Goal: Information Seeking & Learning: Learn about a topic

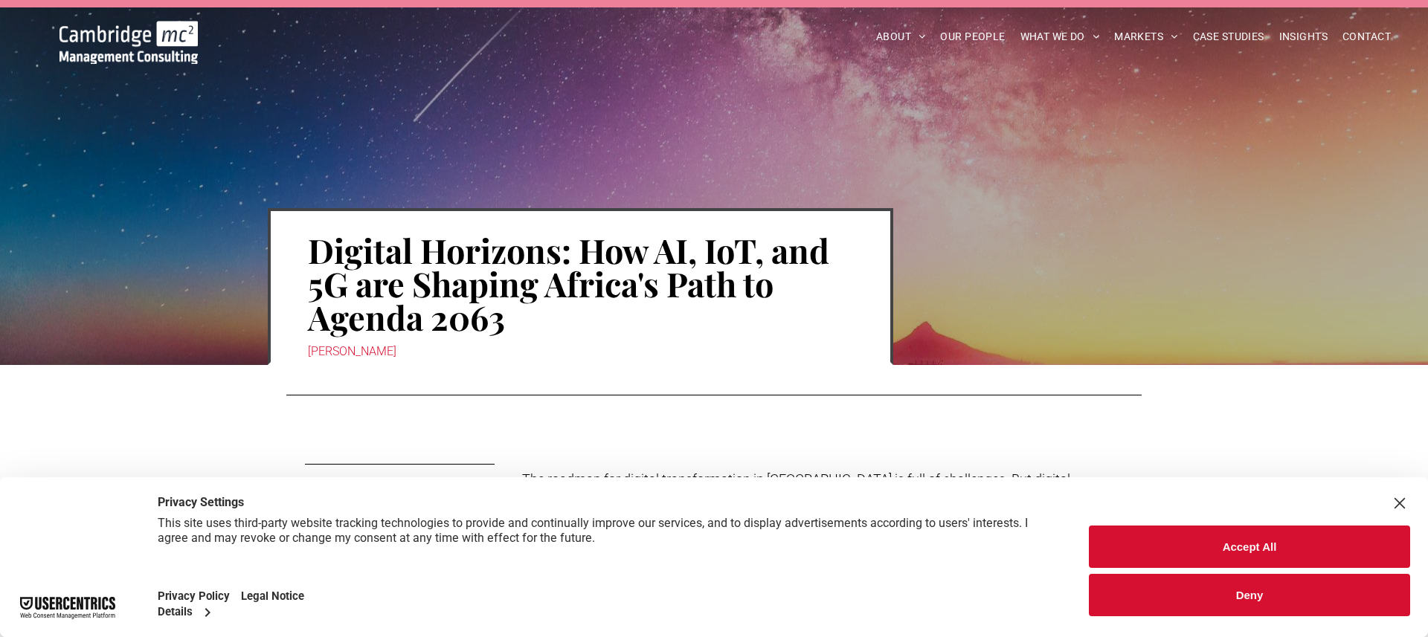
click at [1232, 548] on button "Accept All" at bounding box center [1249, 547] width 321 height 42
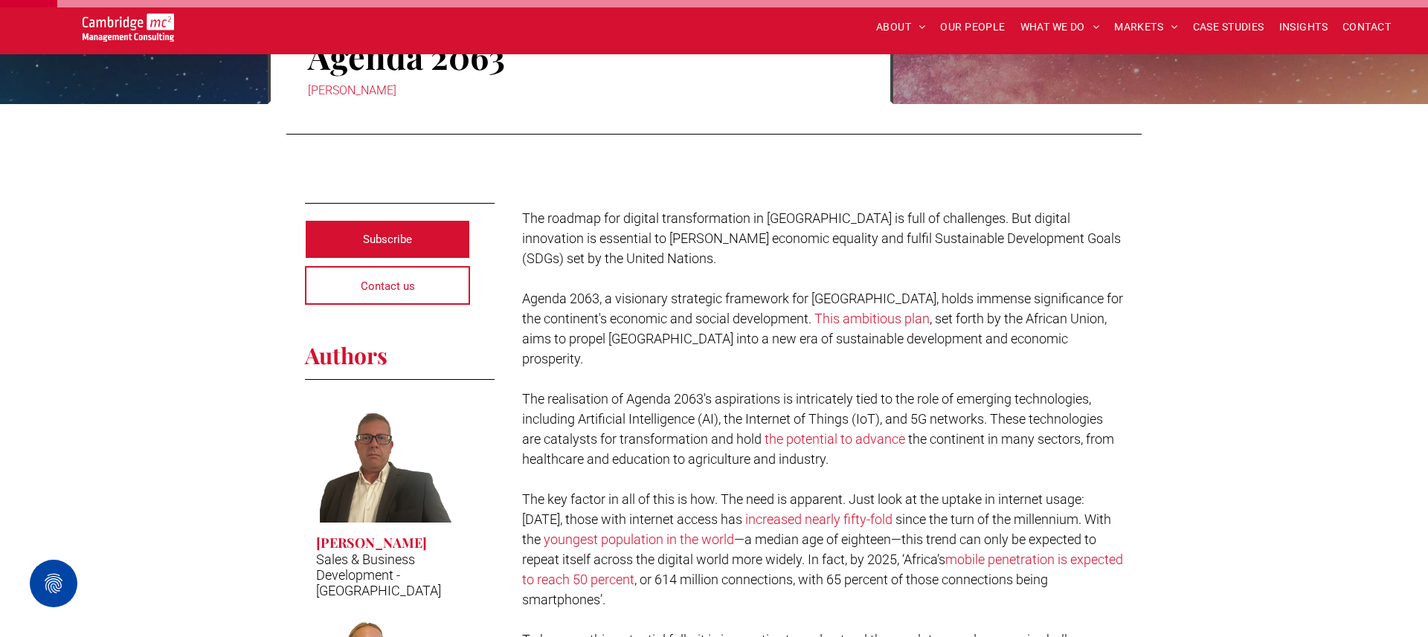
scroll to position [260, 0]
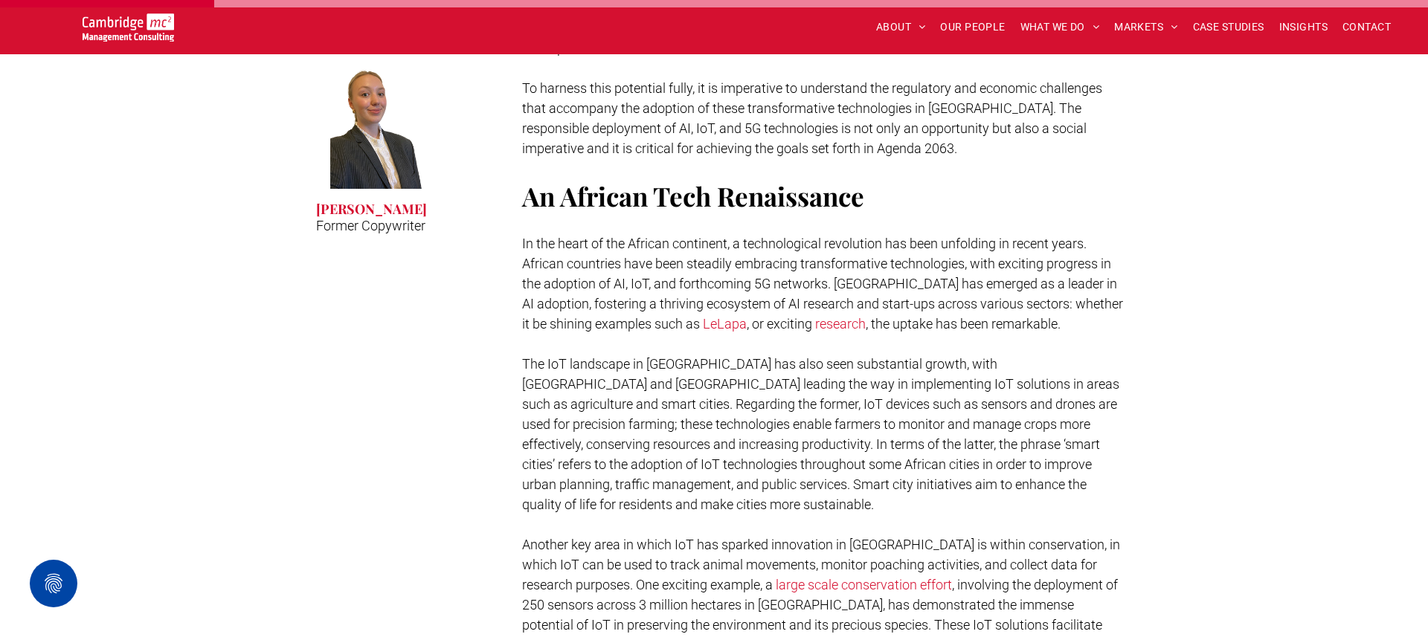
scroll to position [4, 0]
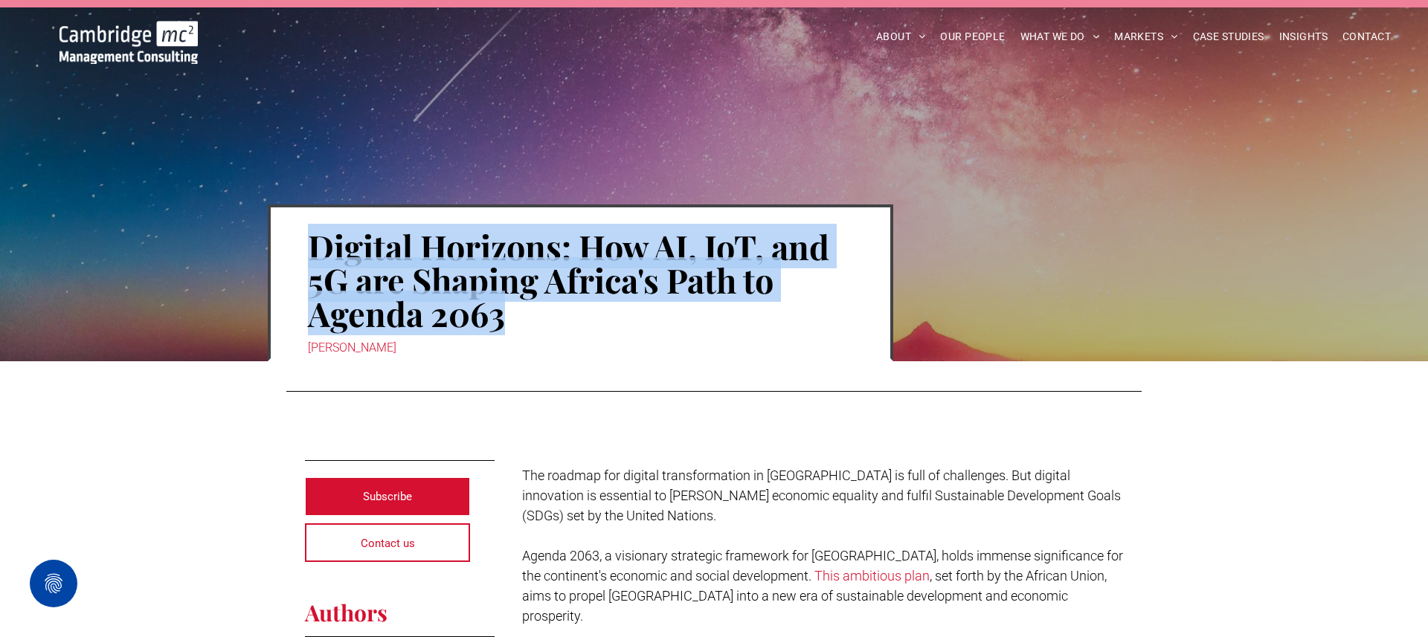
drag, startPoint x: 300, startPoint y: 240, endPoint x: 532, endPoint y: 331, distance: 249.5
click at [532, 331] on div "Digital Horizons: How AI, IoT, and 5G are Shaping Africa's Path to Agenda 2063 …" at bounding box center [581, 283] width 626 height 157
copy h1 "Digital Horizons: How AI, IoT, and 5G are Shaping Africa's Path to Agenda 2063"
